Goal: Information Seeking & Learning: Learn about a topic

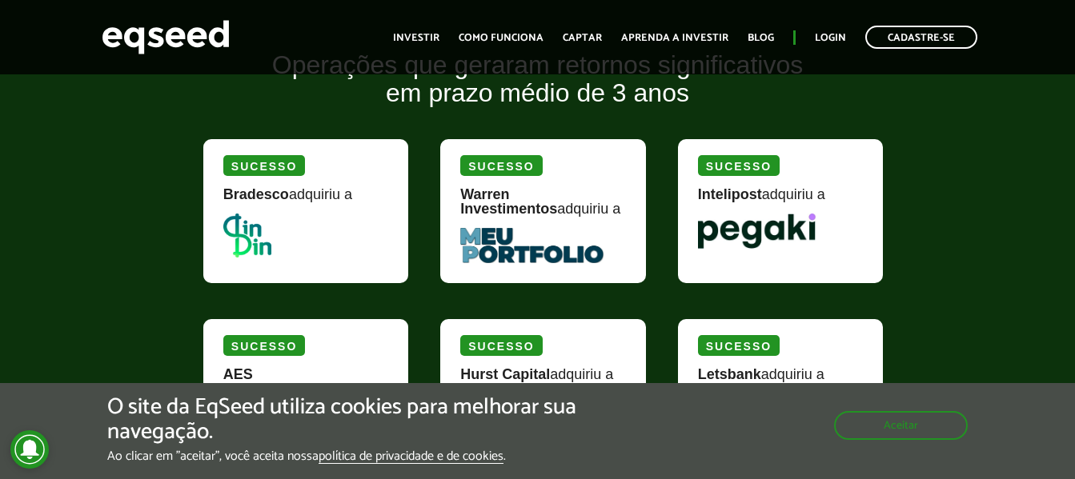
scroll to position [2161, 0]
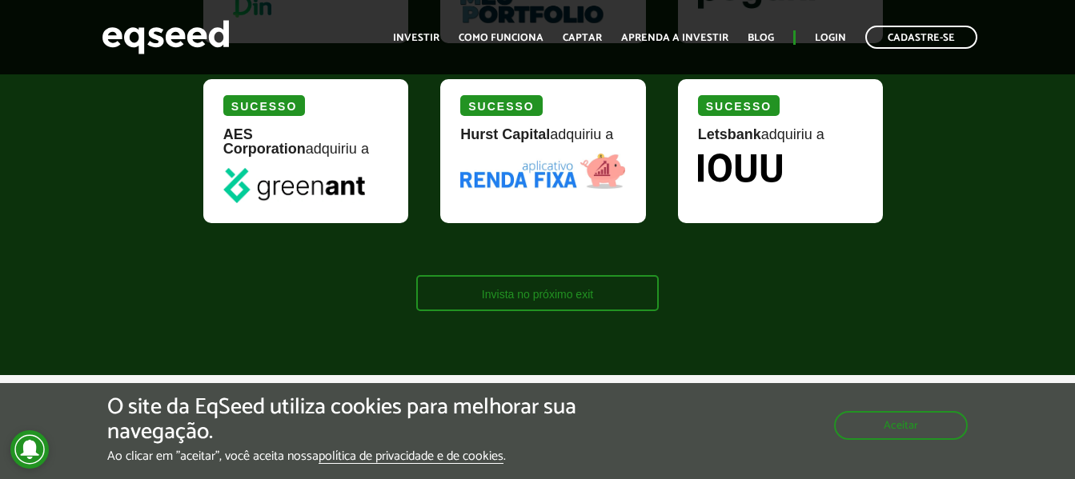
click at [584, 292] on link "Invista no próximo exit" at bounding box center [537, 293] width 242 height 36
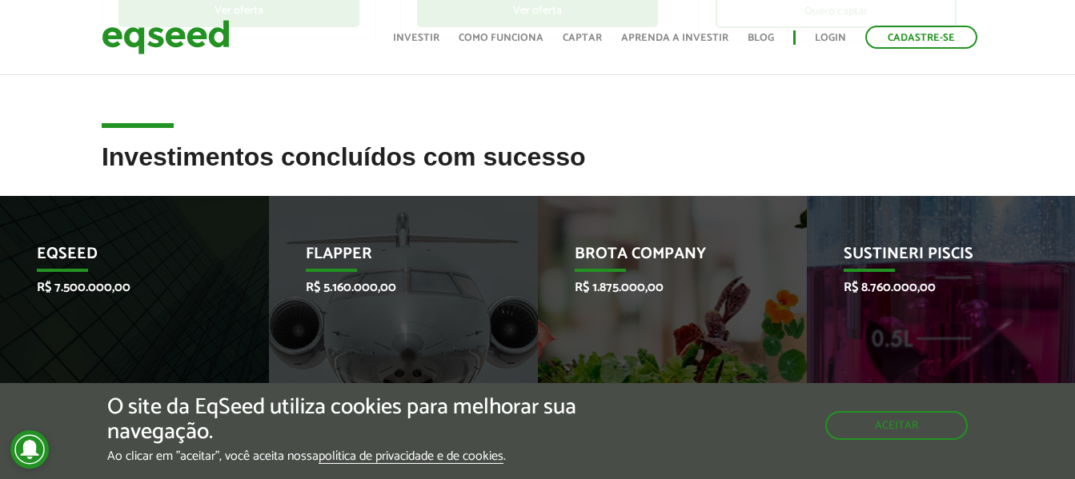
scroll to position [800, 0]
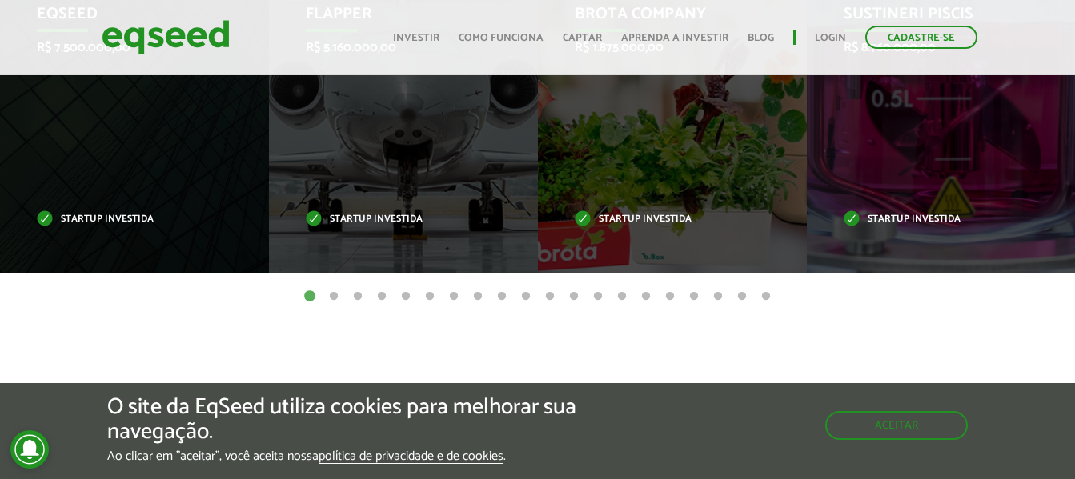
click at [329, 293] on button "2" at bounding box center [334, 297] width 16 height 16
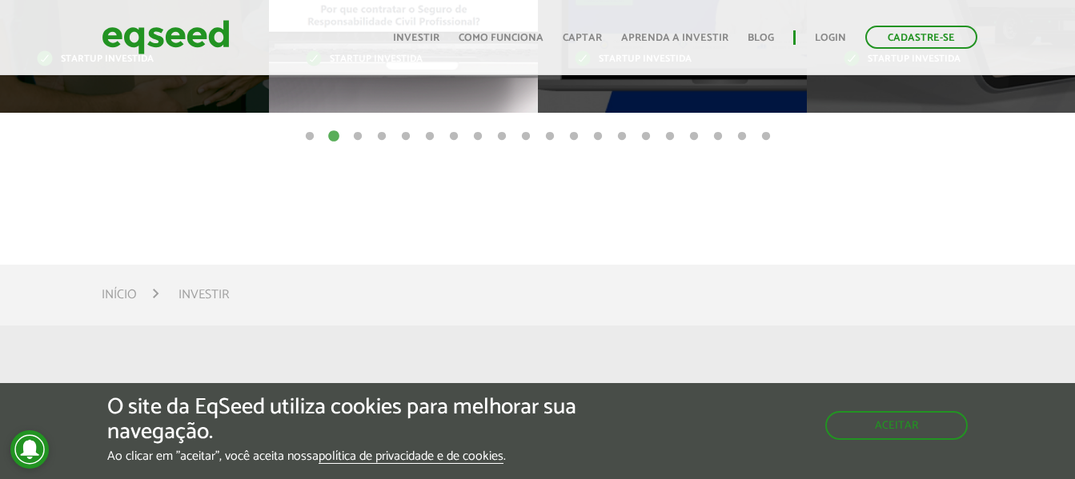
scroll to position [640, 0]
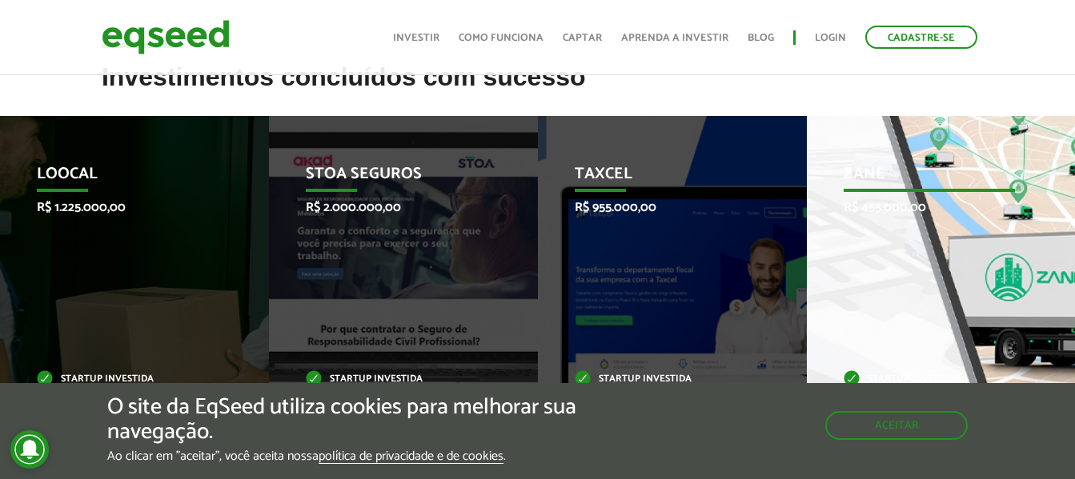
click at [896, 255] on div "Zane R$ 455.000,00 Startup investida" at bounding box center [929, 274] width 245 height 317
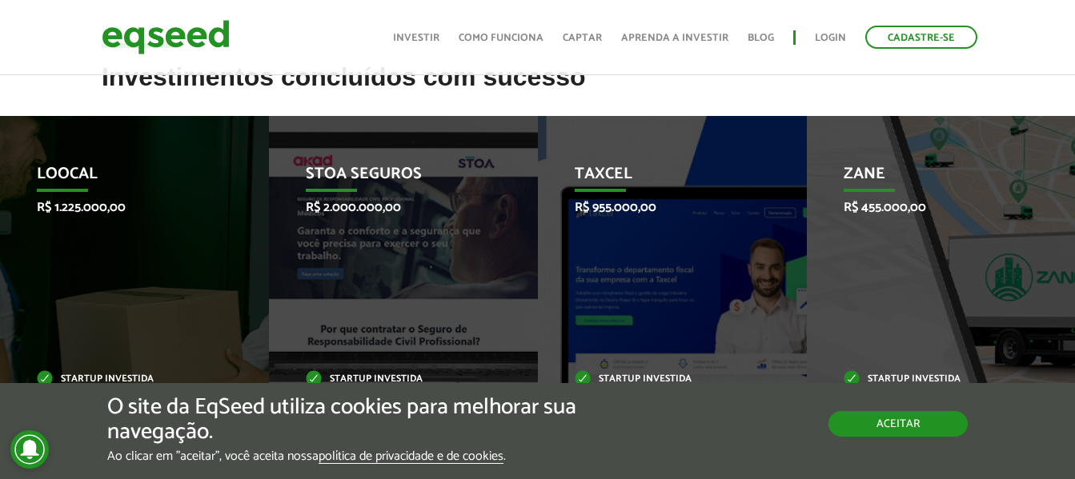
click at [911, 426] on button "Aceitar" at bounding box center [897, 424] width 139 height 26
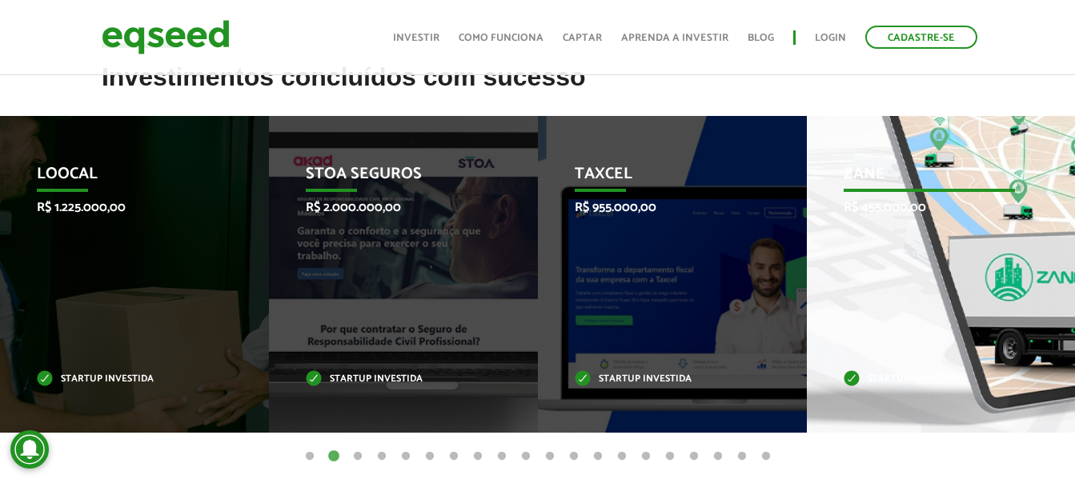
click at [928, 326] on div "Zane R$ 455.000,00 Startup investida" at bounding box center [929, 274] width 245 height 317
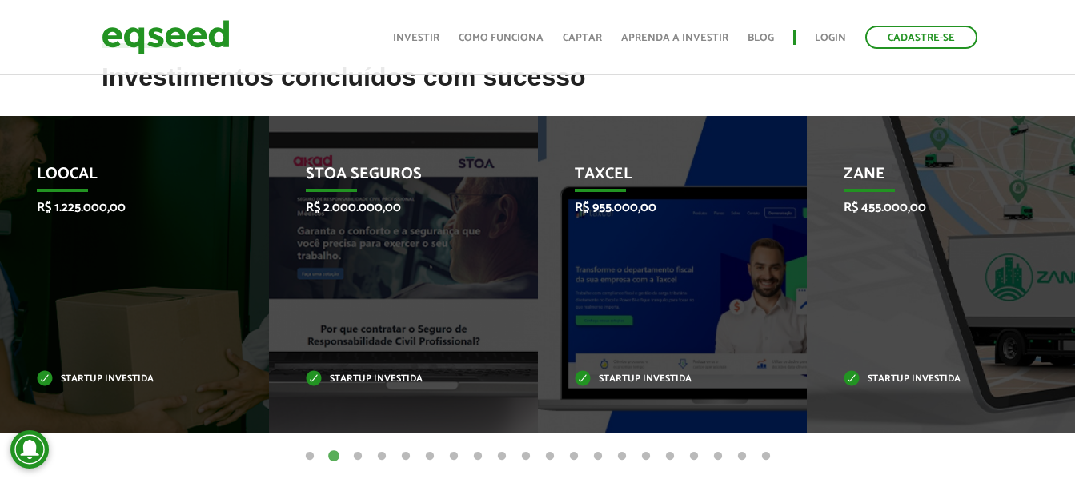
scroll to position [880, 0]
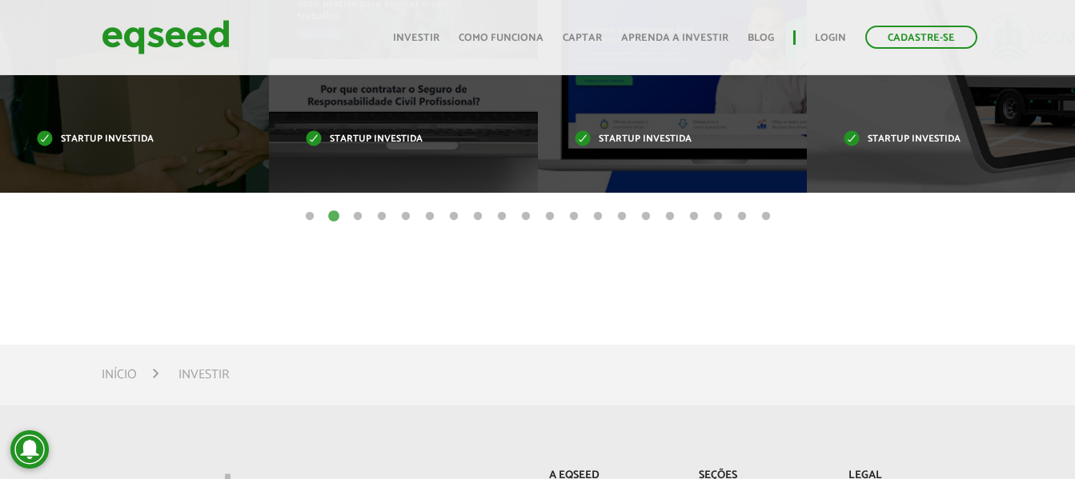
click at [355, 218] on button "3" at bounding box center [358, 217] width 16 height 16
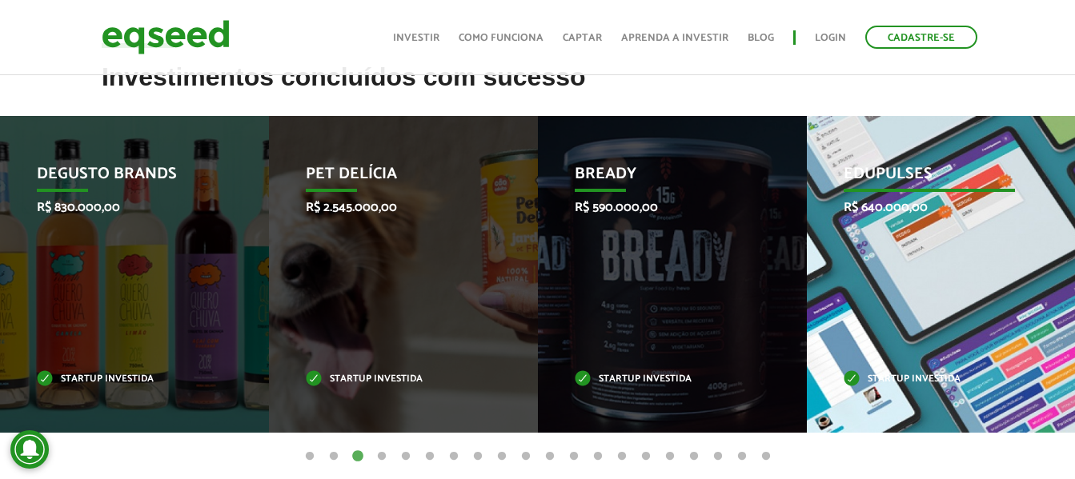
scroll to position [960, 0]
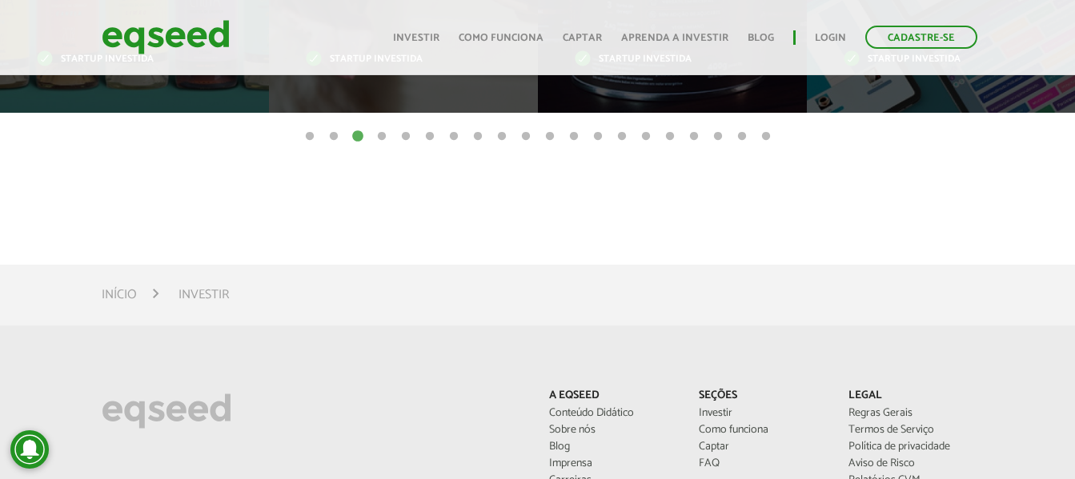
click at [378, 138] on button "4" at bounding box center [382, 137] width 16 height 16
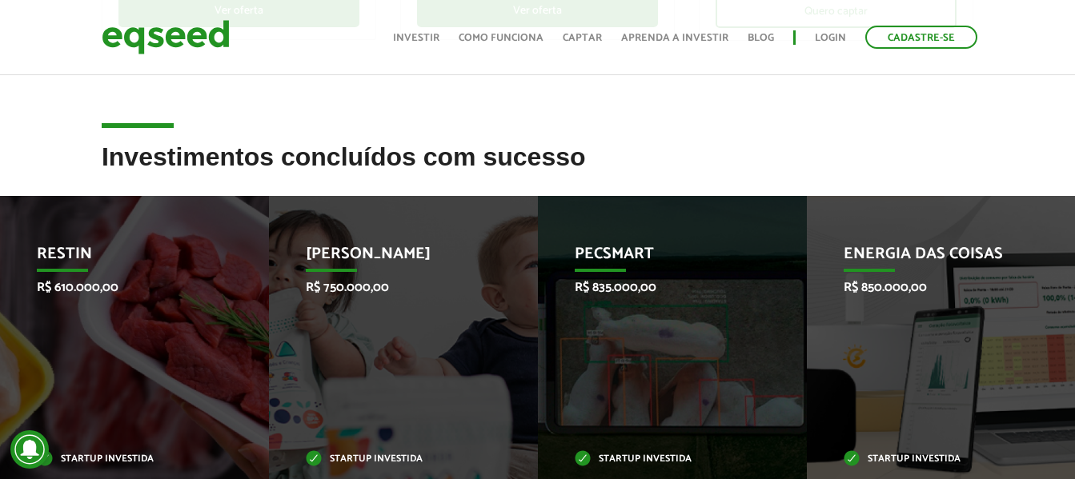
scroll to position [880, 0]
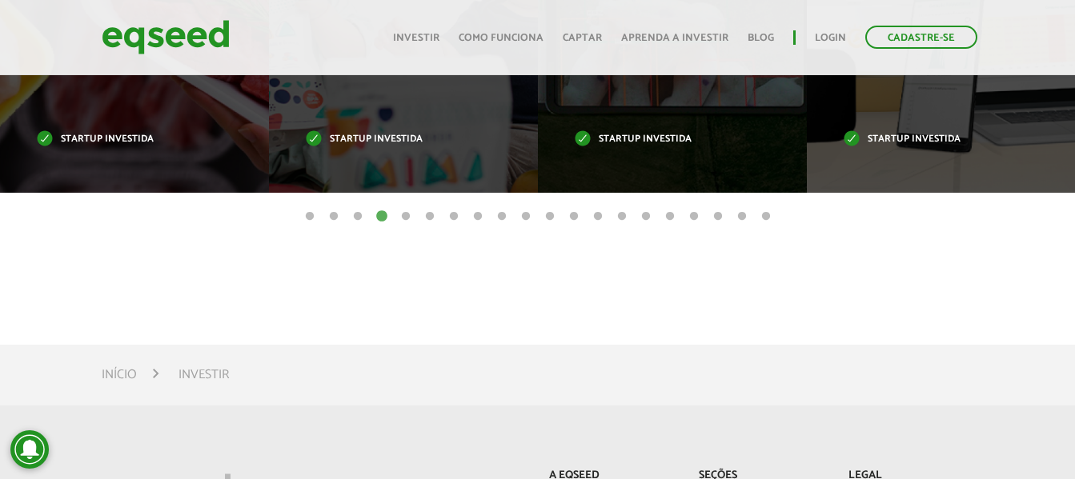
click at [407, 218] on button "5" at bounding box center [406, 217] width 16 height 16
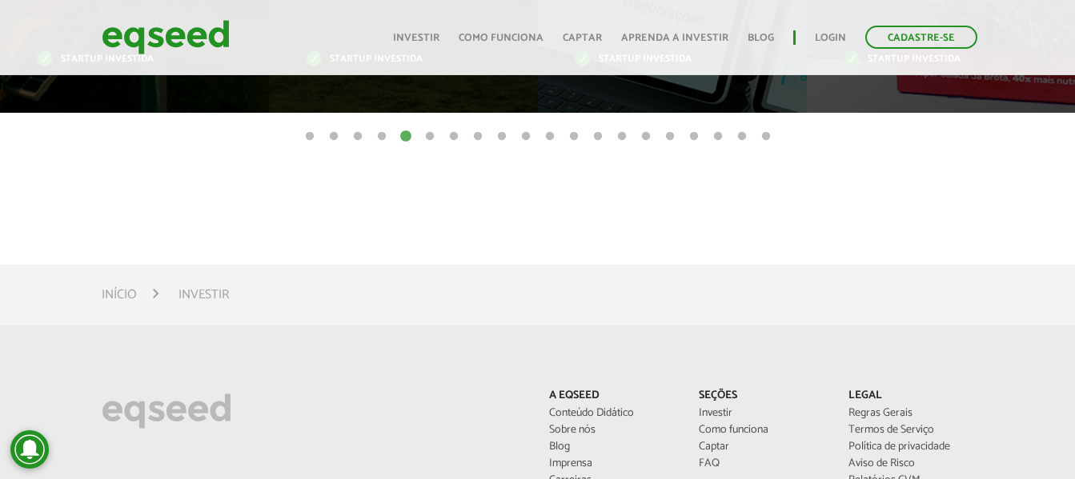
scroll to position [720, 0]
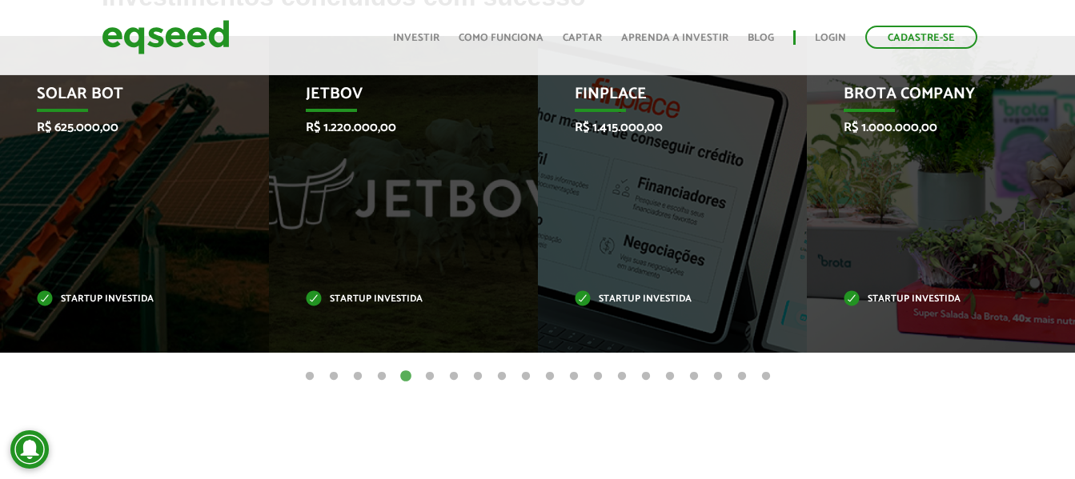
click at [432, 378] on button "6" at bounding box center [430, 377] width 16 height 16
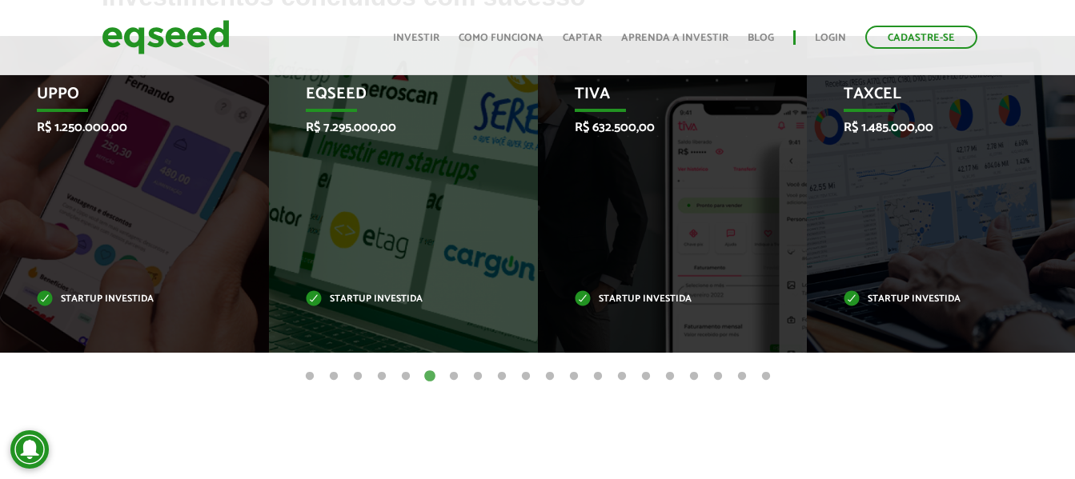
scroll to position [960, 0]
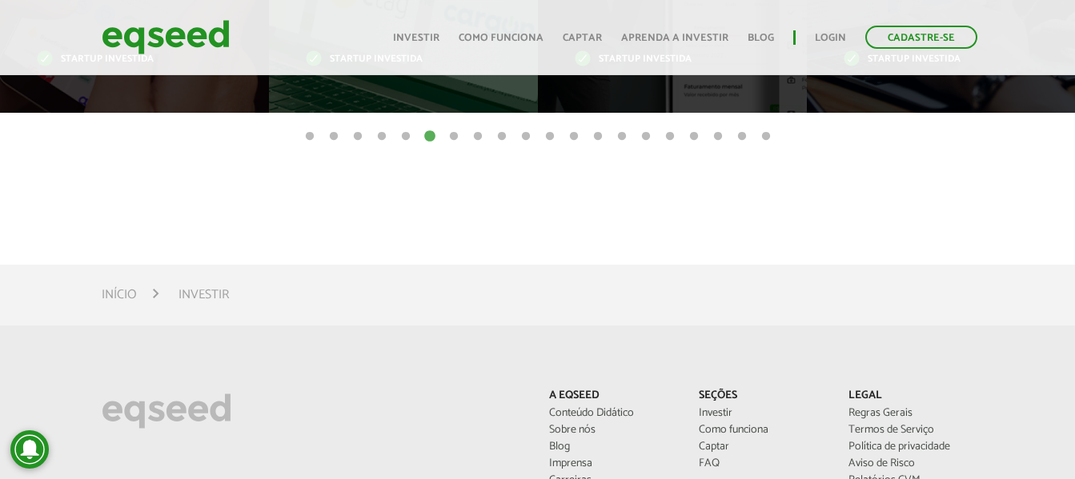
click at [453, 144] on button "7" at bounding box center [454, 137] width 16 height 16
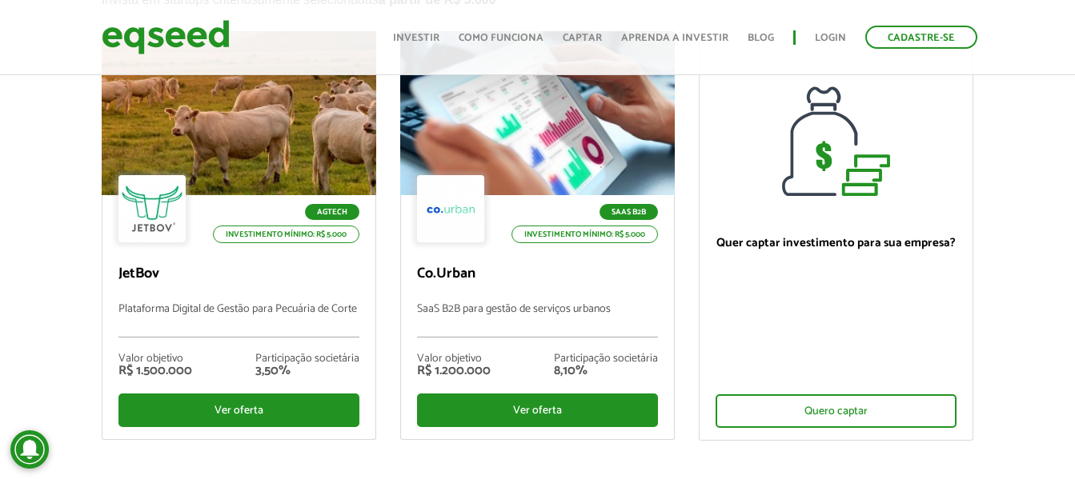
scroll to position [0, 0]
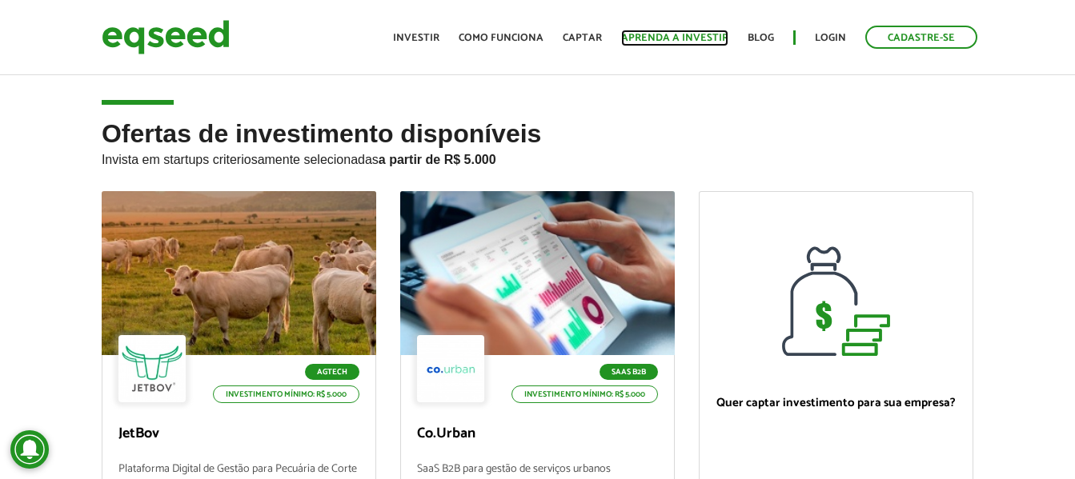
click at [675, 42] on link "Aprenda a investir" at bounding box center [674, 38] width 107 height 10
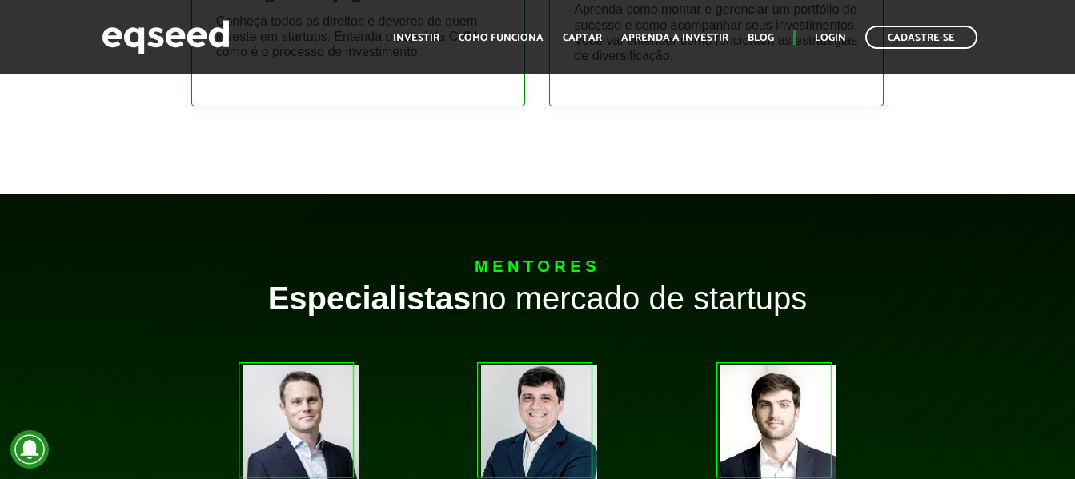
scroll to position [1360, 0]
